Goal: Contribute content

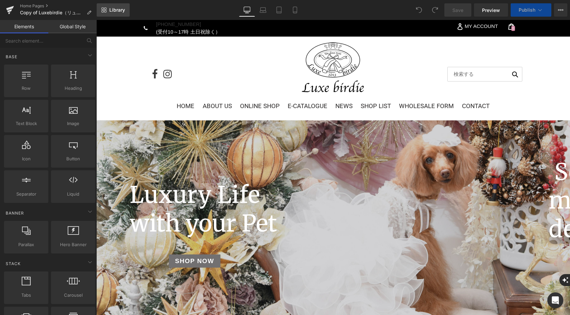
click at [107, 10] on link "Library" at bounding box center [113, 9] width 33 height 13
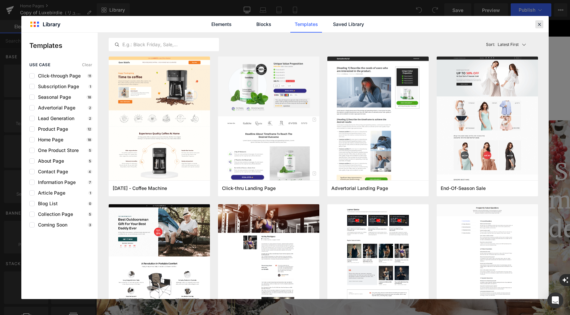
click at [535, 25] on div at bounding box center [539, 24] width 8 height 8
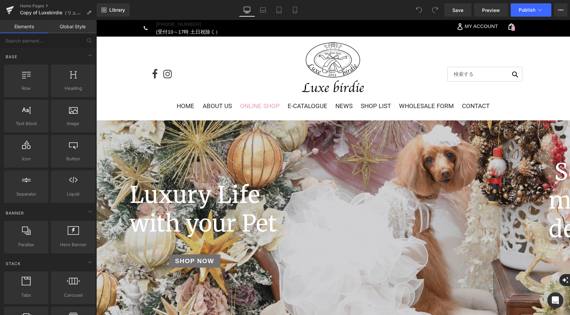
click at [246, 108] on span "ONLINE SHOP" at bounding box center [260, 106] width 40 height 7
click at [88, 58] on icon at bounding box center [90, 55] width 8 height 8
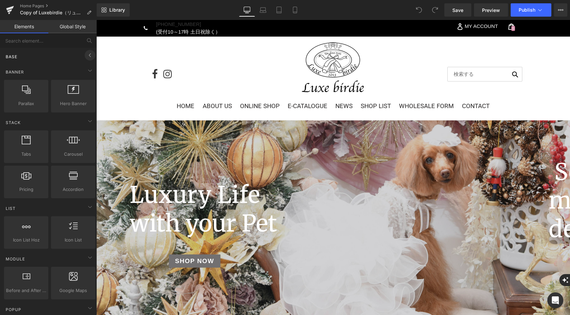
click at [88, 58] on icon at bounding box center [90, 55] width 8 height 8
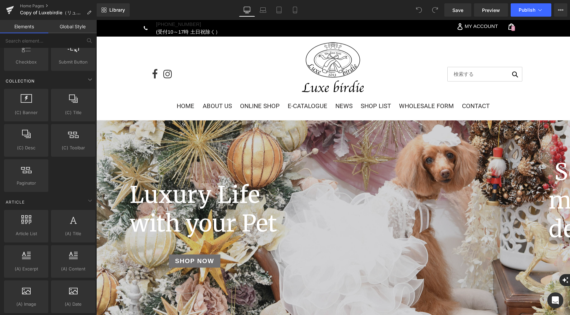
scroll to position [1202, 0]
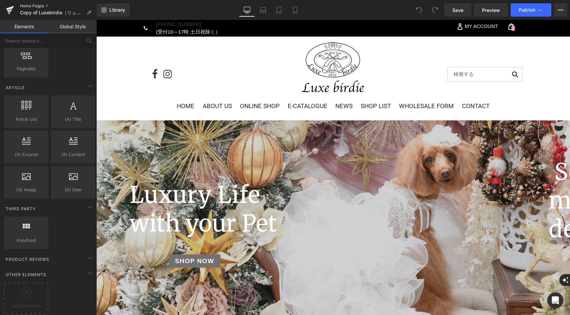
click at [33, 6] on link "Home Pages" at bounding box center [58, 5] width 77 height 5
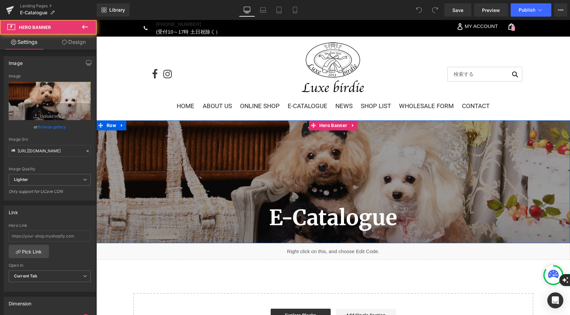
click at [337, 148] on span "E-Catalogue Heading Home/E-catalogue Text Block" at bounding box center [332, 181] width 473 height 127
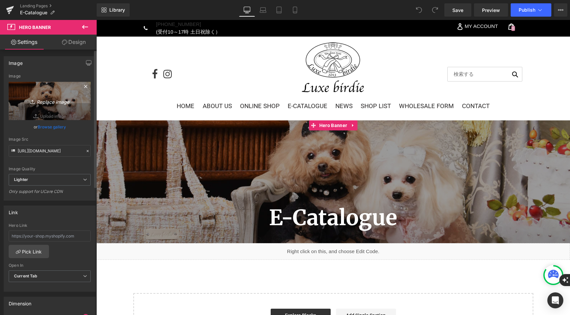
click at [58, 103] on icon "Replace Image" at bounding box center [49, 101] width 53 height 8
type input "C:\fakepath\1.png"
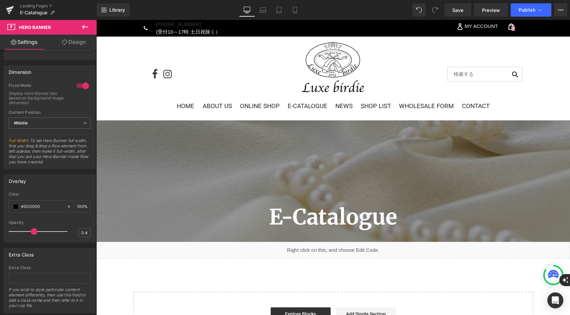
scroll to position [243, 0]
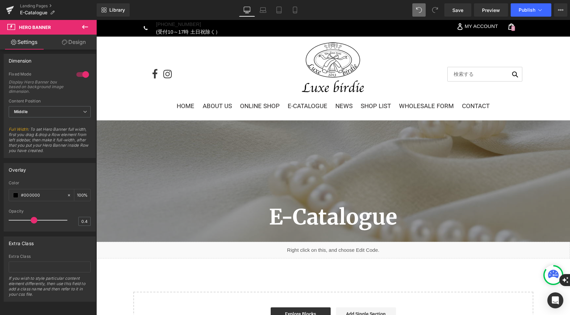
type input "[URL][DOMAIN_NAME]"
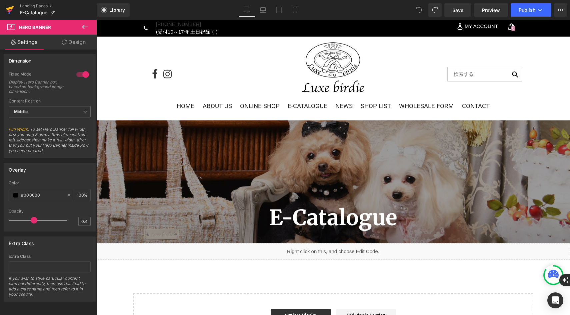
click at [9, 11] on icon at bounding box center [9, 10] width 5 height 3
